Goal: Information Seeking & Learning: Learn about a topic

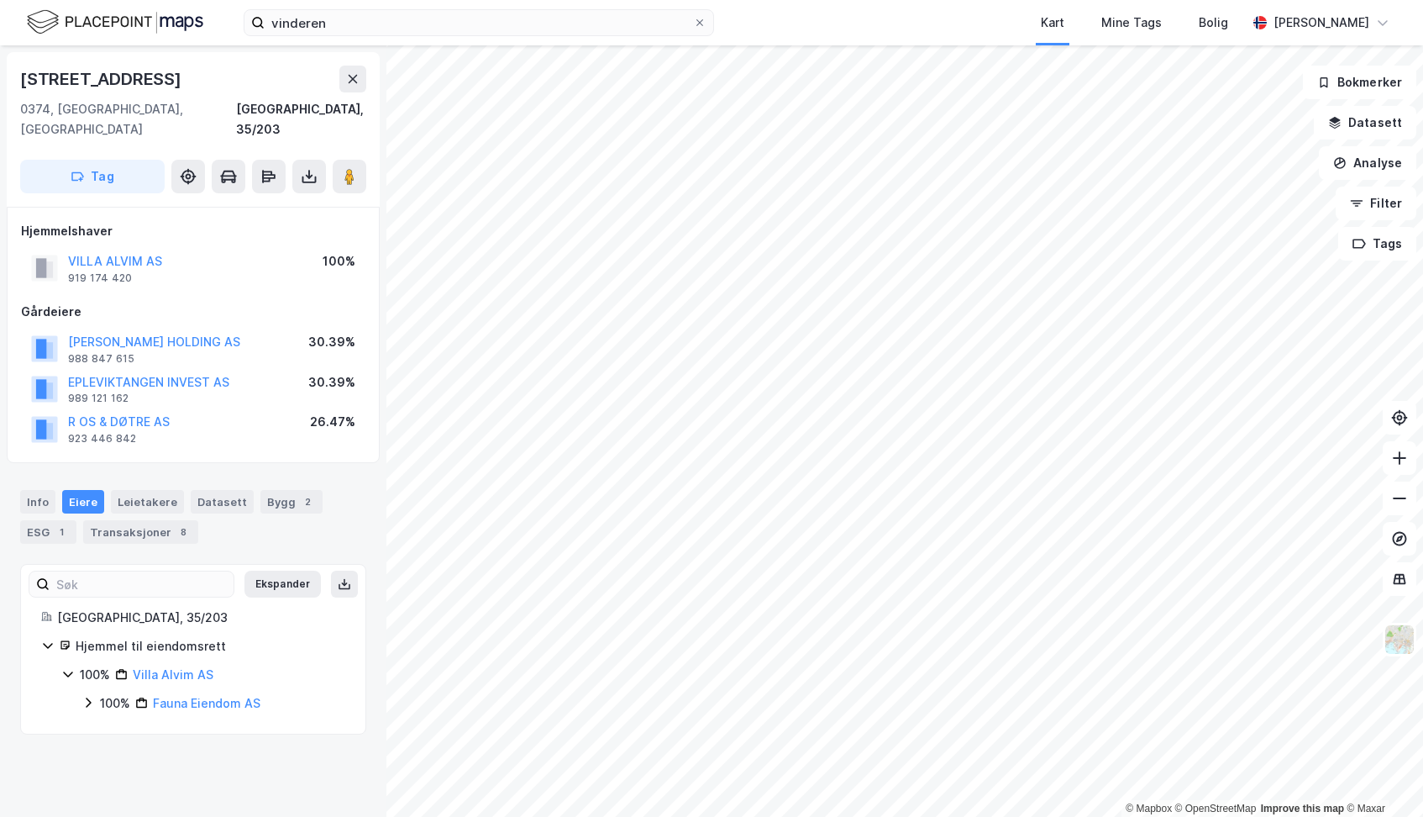
click at [409, 38] on div "vinderen Kart Mine Tags Bolig [PERSON_NAME]" at bounding box center [711, 22] width 1423 height 45
click at [397, 29] on input "vinderen" at bounding box center [479, 22] width 428 height 25
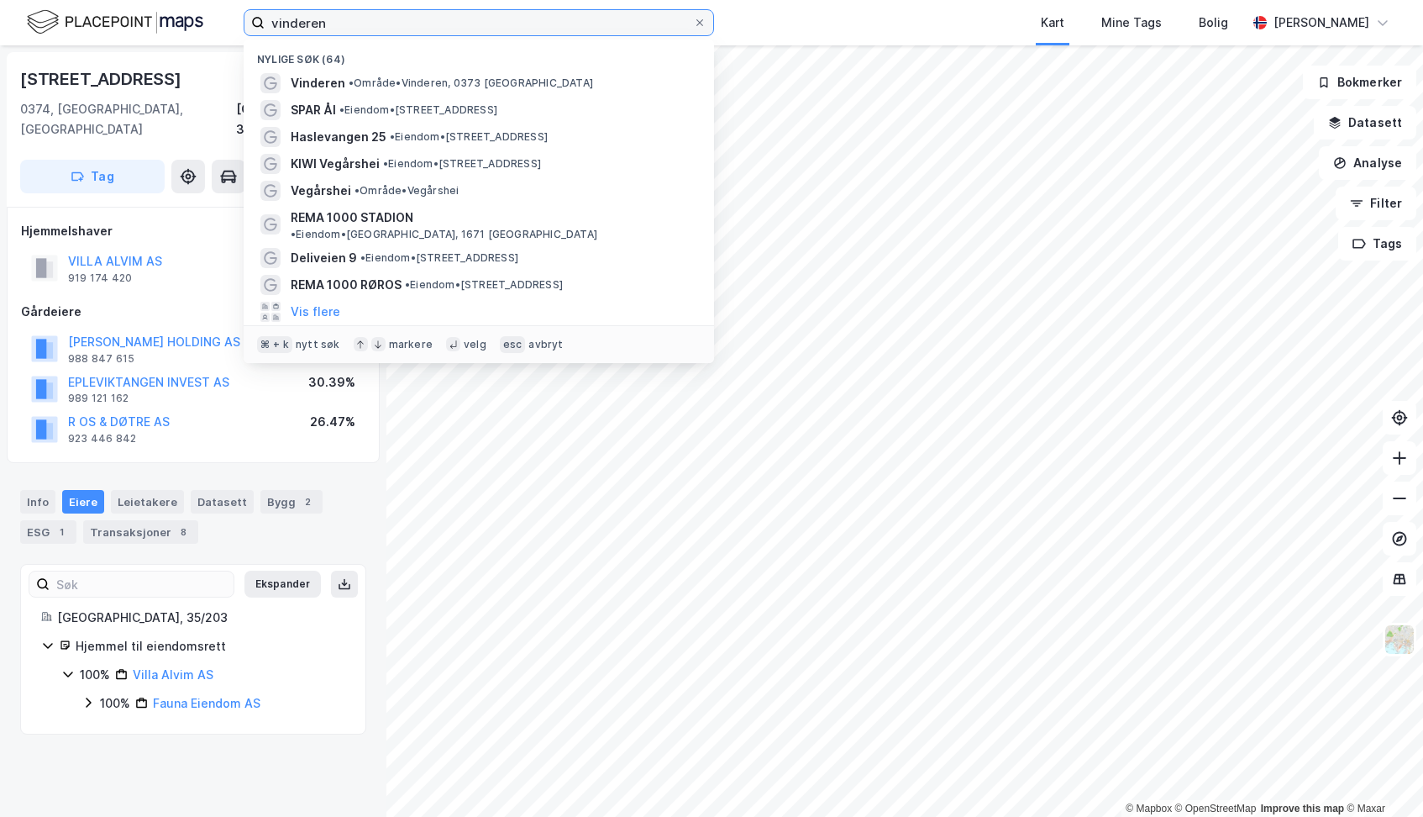
click at [397, 29] on input "vinderen" at bounding box center [479, 22] width 428 height 25
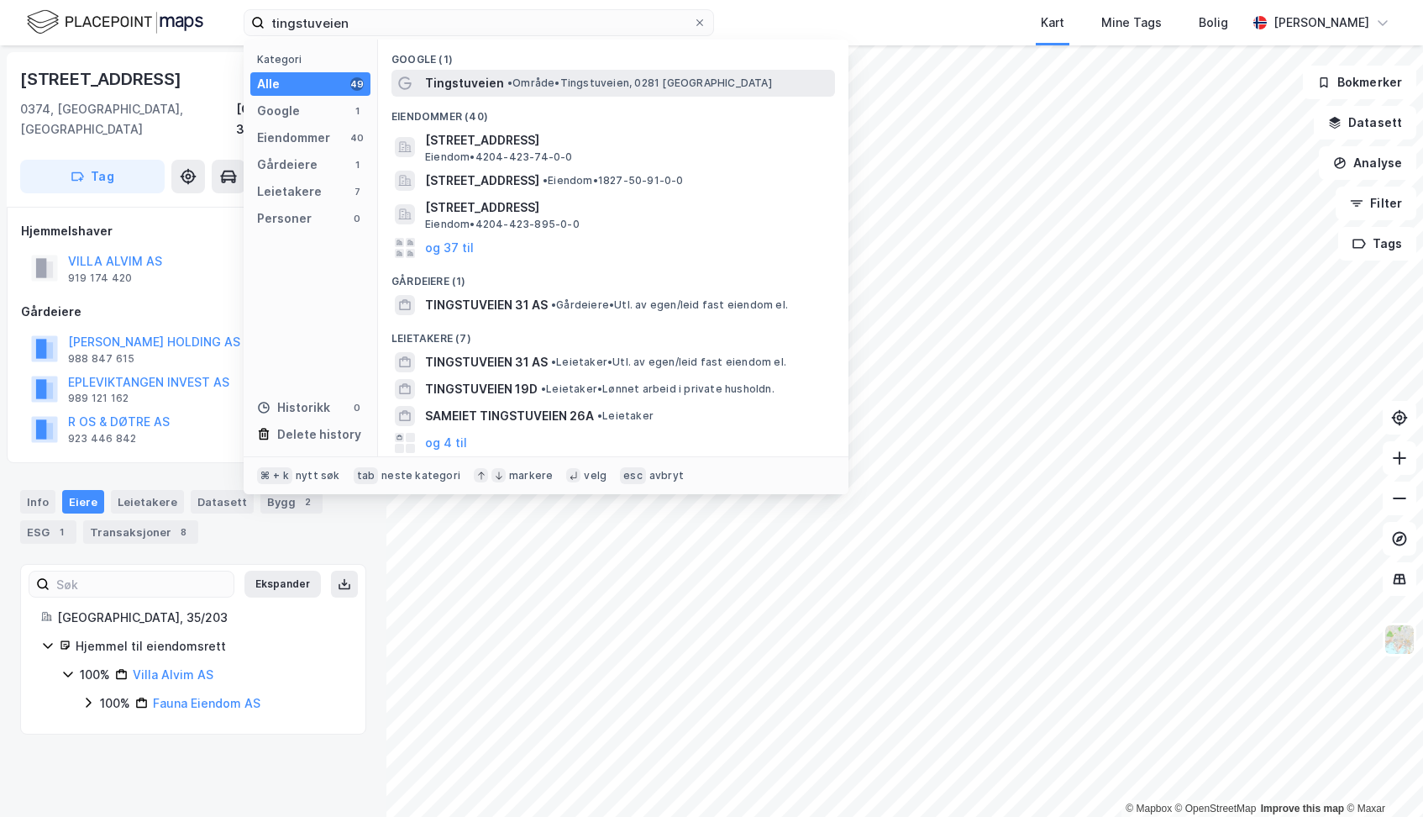
click at [463, 78] on span "Tingstuveien" at bounding box center [464, 83] width 79 height 20
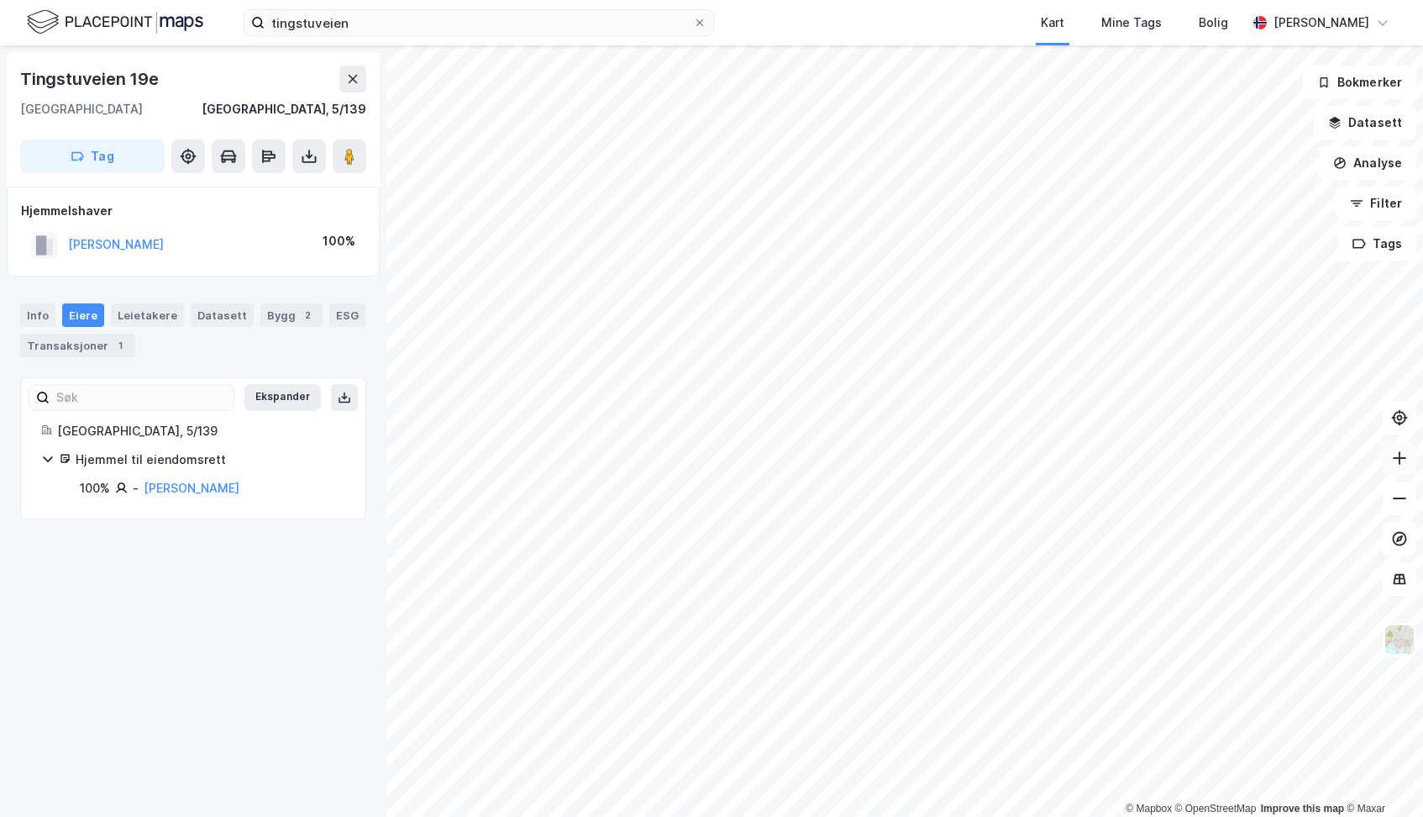
click at [1399, 469] on button at bounding box center [1400, 458] width 34 height 34
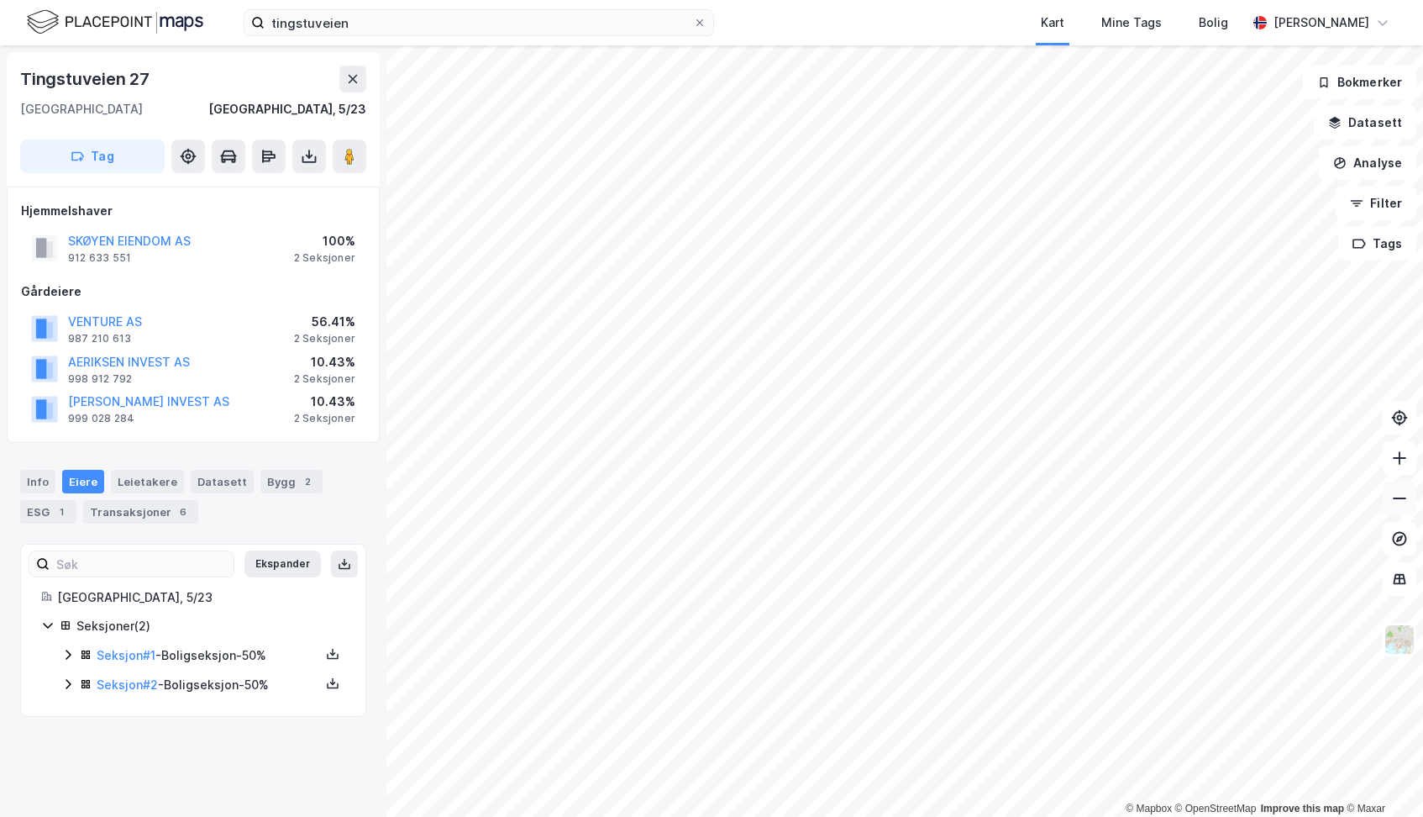
click at [1390, 503] on button at bounding box center [1400, 498] width 34 height 34
click at [1398, 493] on icon at bounding box center [1399, 498] width 17 height 17
click at [518, 26] on input "tingstuveien" at bounding box center [479, 22] width 428 height 25
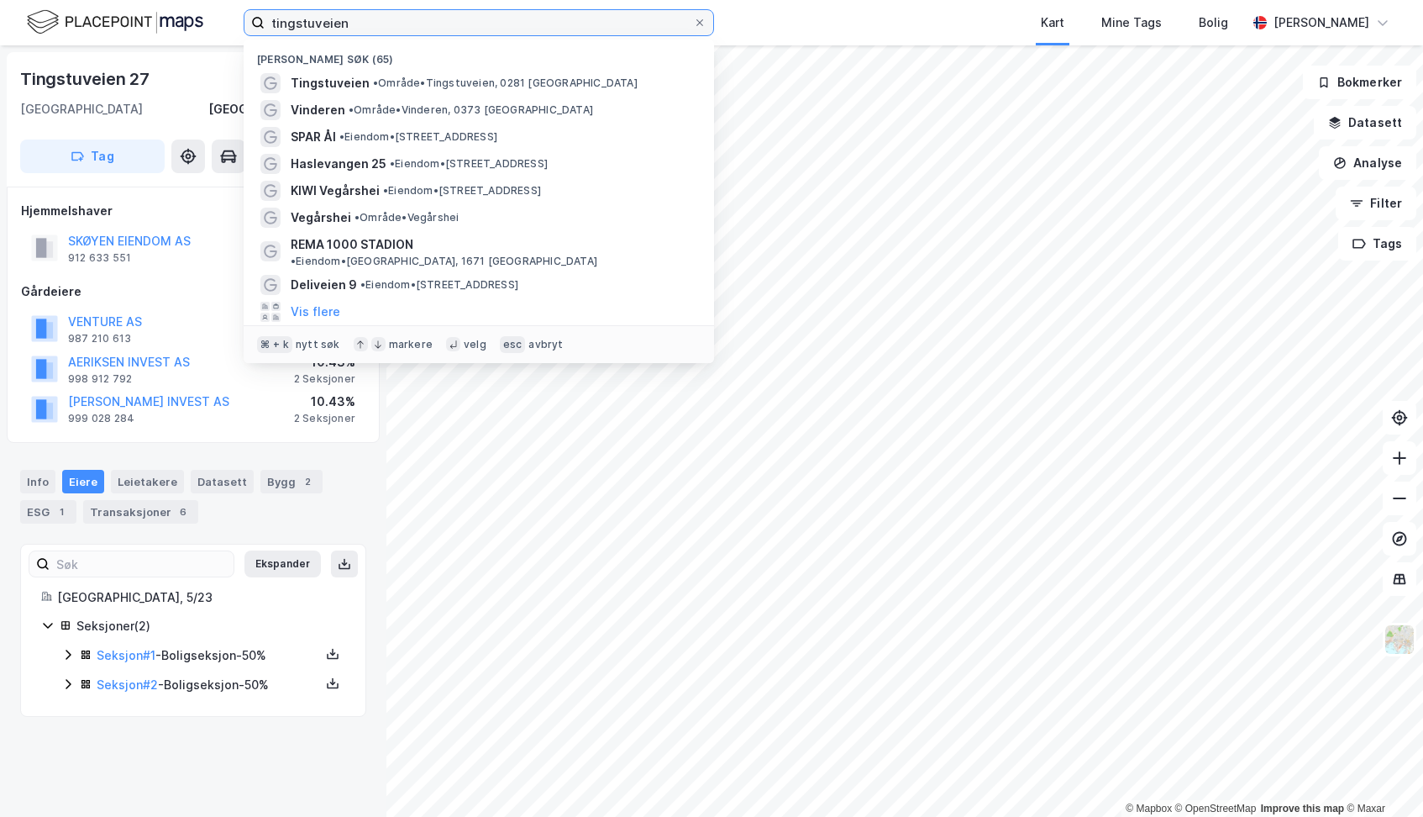
click at [518, 26] on input "tingstuveien" at bounding box center [479, 22] width 428 height 25
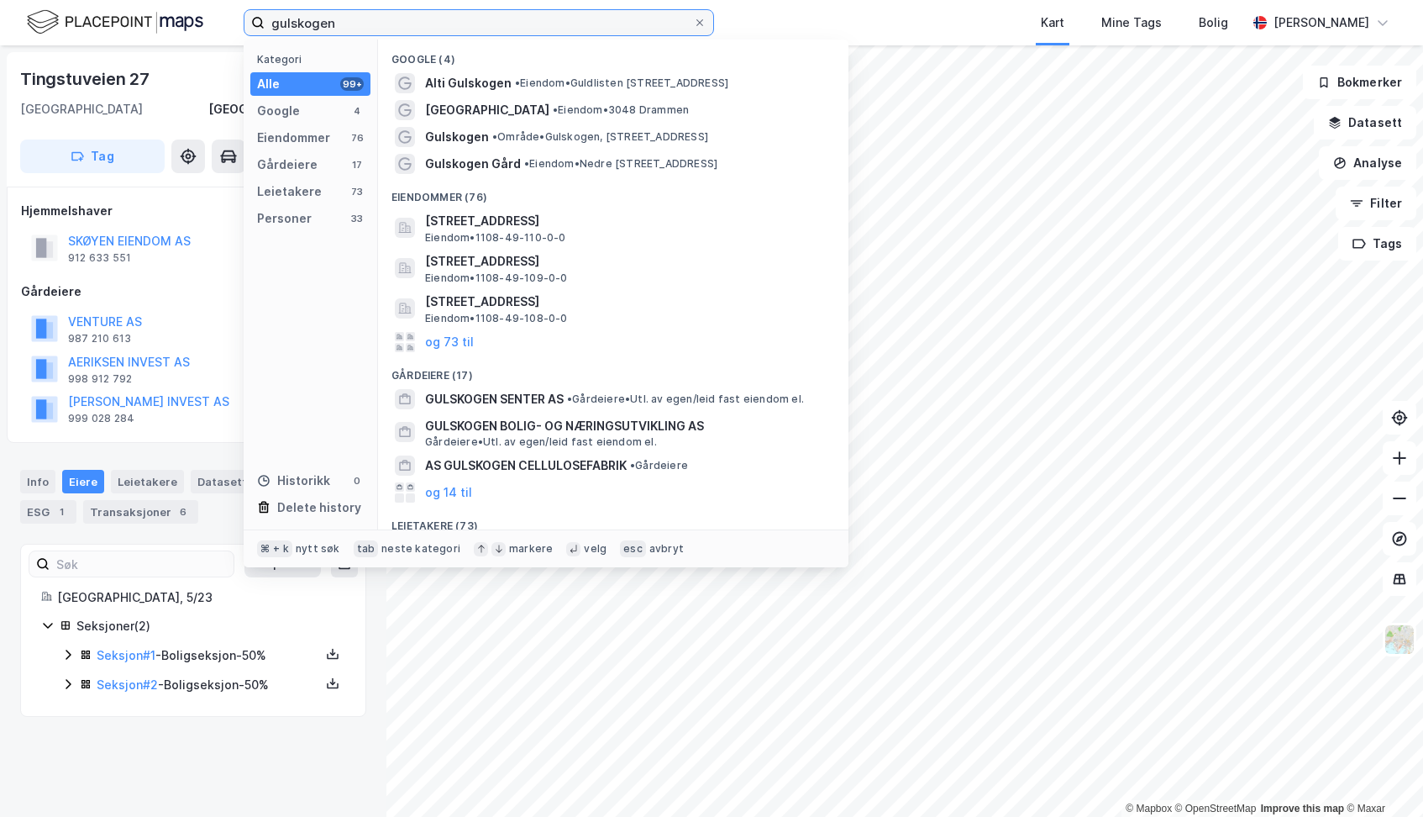
click at [271, 23] on input "gulskogen" at bounding box center [479, 22] width 428 height 25
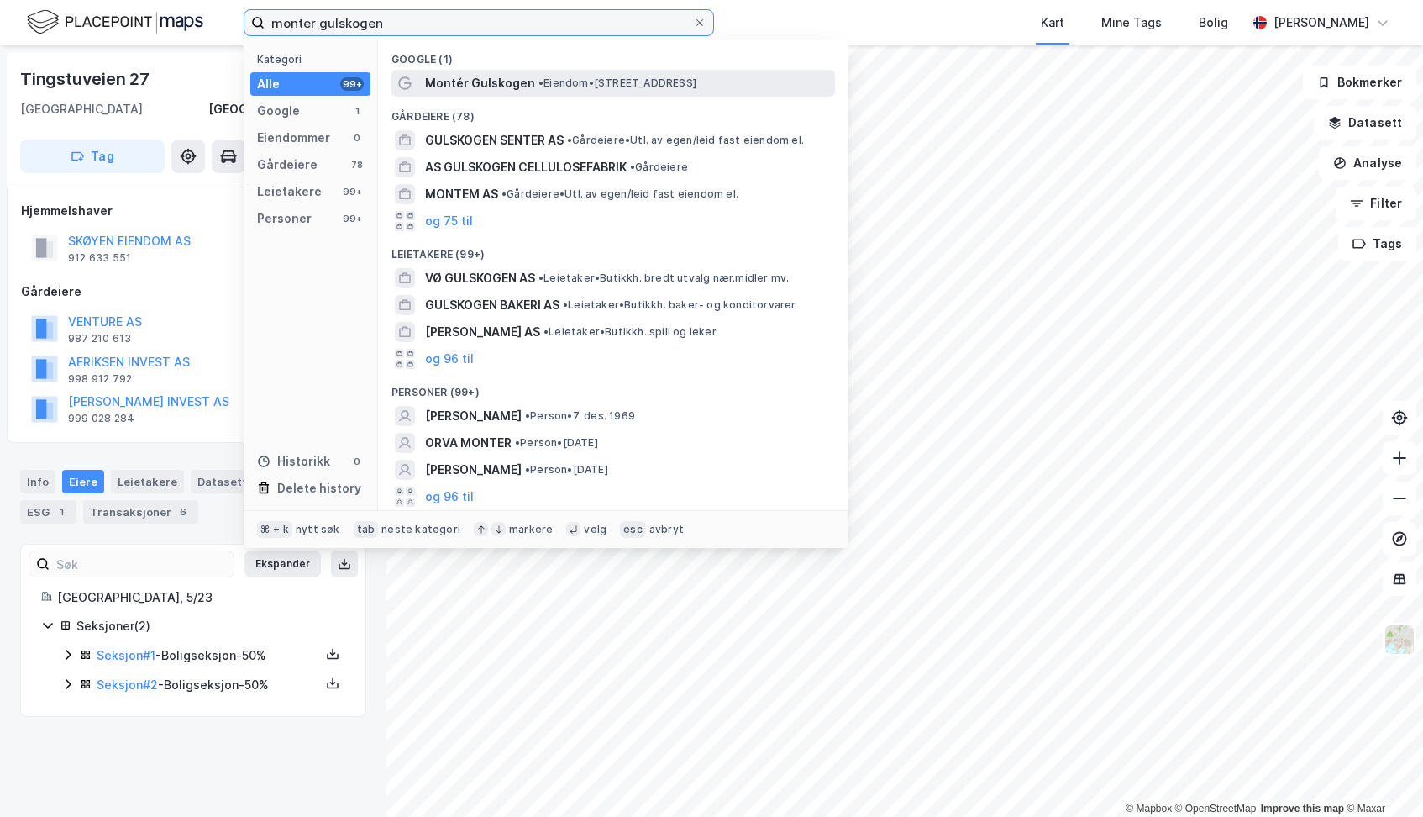
type input "monter gulskogen"
click at [460, 86] on span "Montér Gulskogen" at bounding box center [480, 83] width 110 height 20
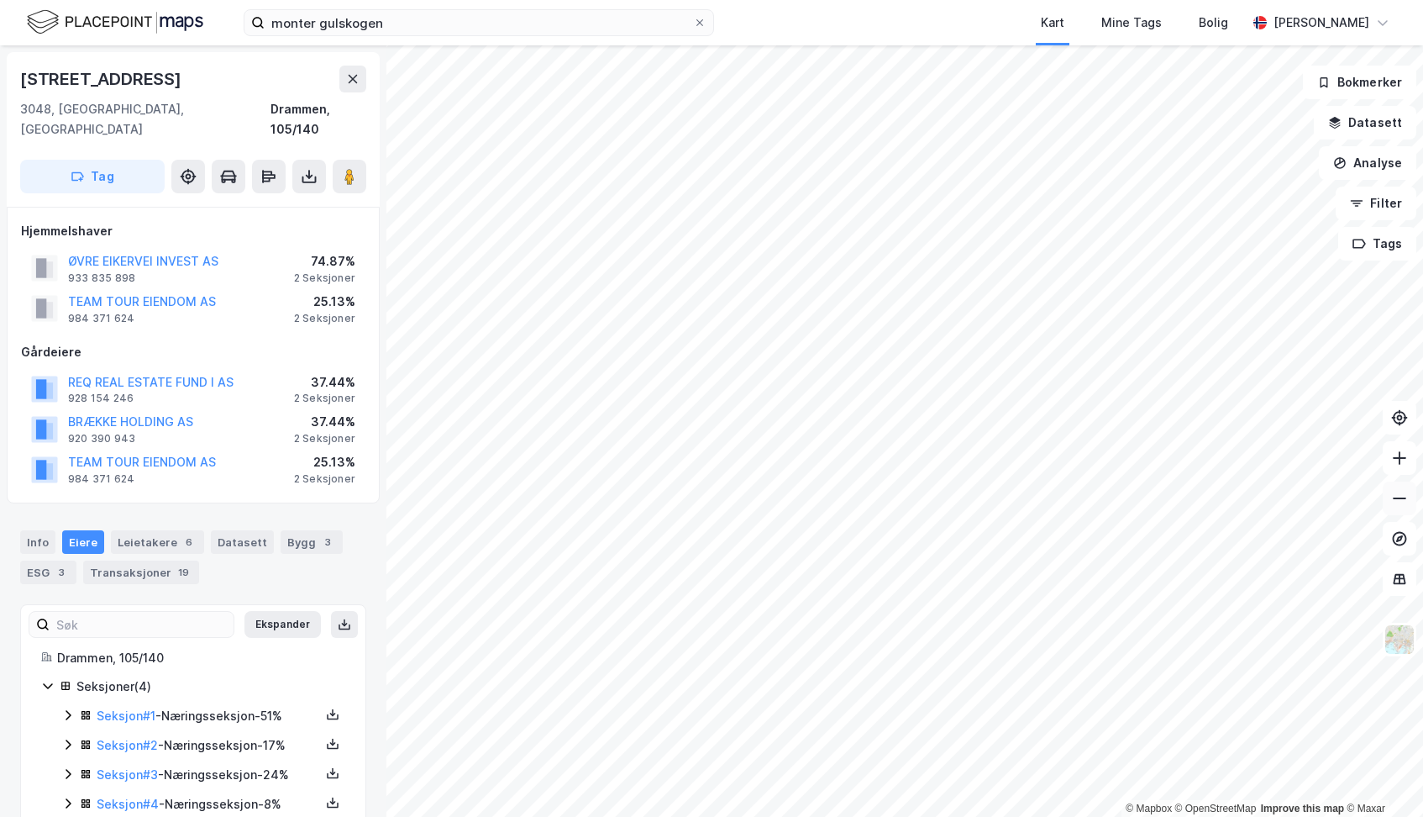
click at [1401, 504] on icon at bounding box center [1399, 498] width 17 height 17
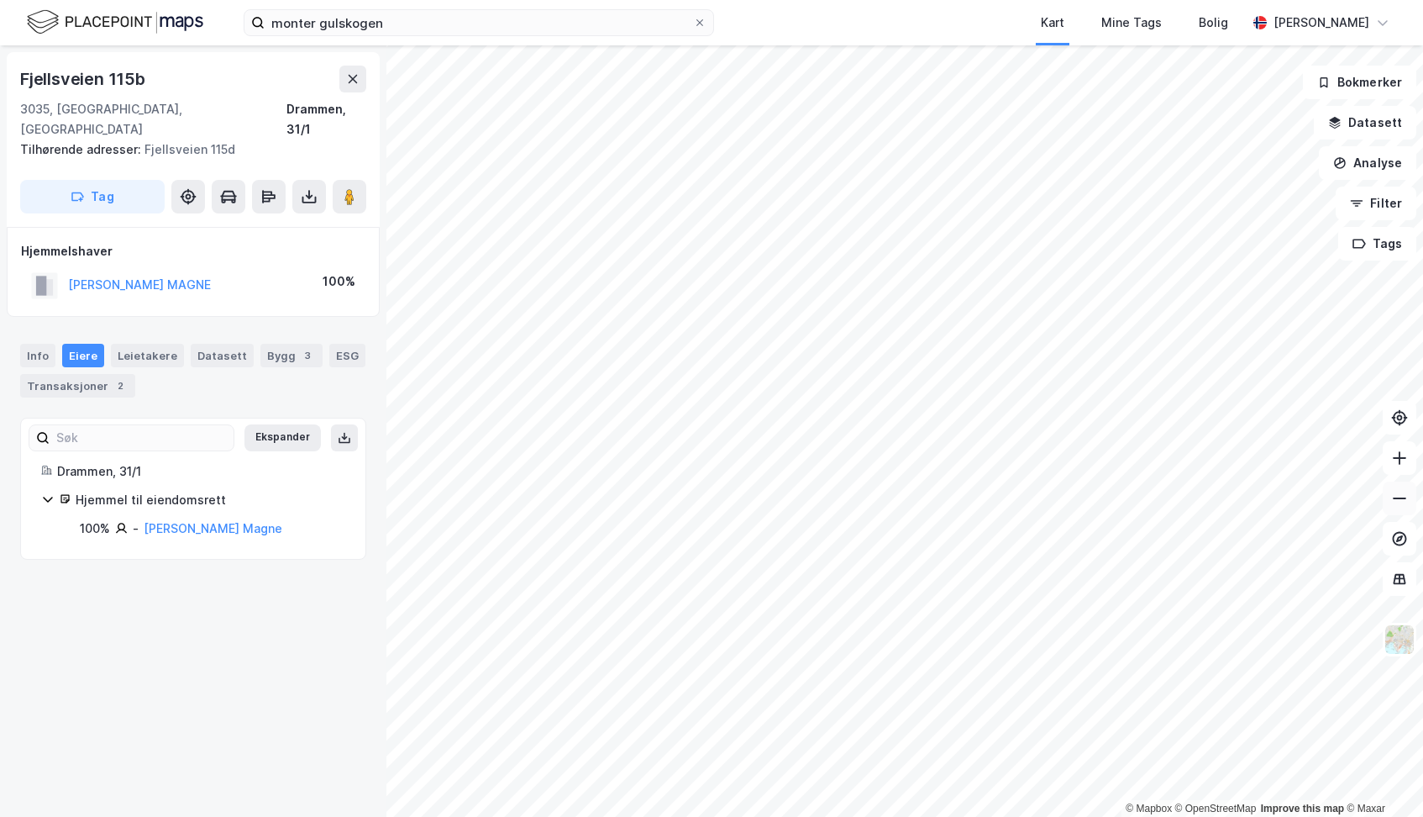
click at [1396, 507] on button at bounding box center [1400, 498] width 34 height 34
click at [1394, 461] on icon at bounding box center [1399, 457] width 17 height 17
